Goal: Find specific page/section: Find specific page/section

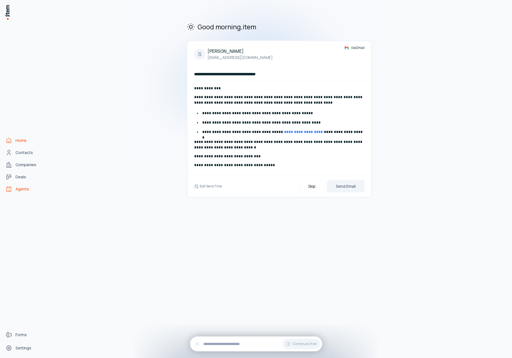
click at [24, 188] on span "Agents" at bounding box center [22, 189] width 14 height 6
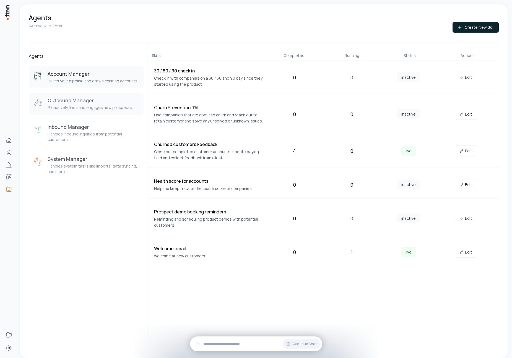
click at [93, 108] on p "Proactively finds and engages new prospects" at bounding box center [90, 108] width 84 height 6
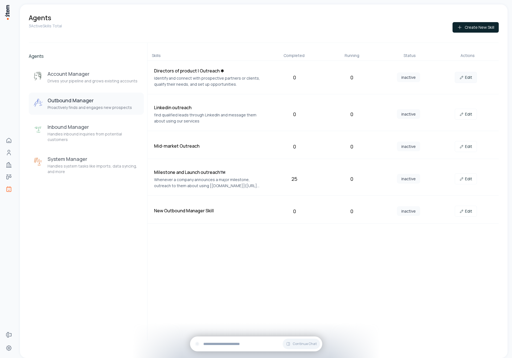
click at [466, 74] on link "Edit" at bounding box center [465, 77] width 22 height 11
